Goal: Transaction & Acquisition: Purchase product/service

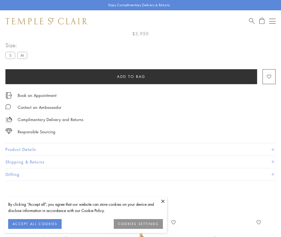
click at [131, 76] on span "Add to bag" at bounding box center [131, 77] width 29 height 6
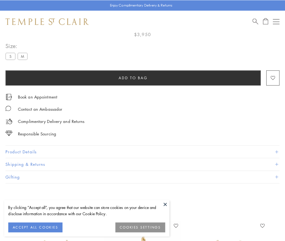
scroll to position [32, 0]
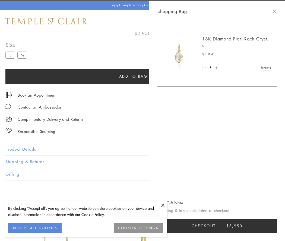
click at [219, 226] on button "Checkout $3,950" at bounding box center [218, 226] width 120 height 14
